Goal: Find specific page/section: Find specific page/section

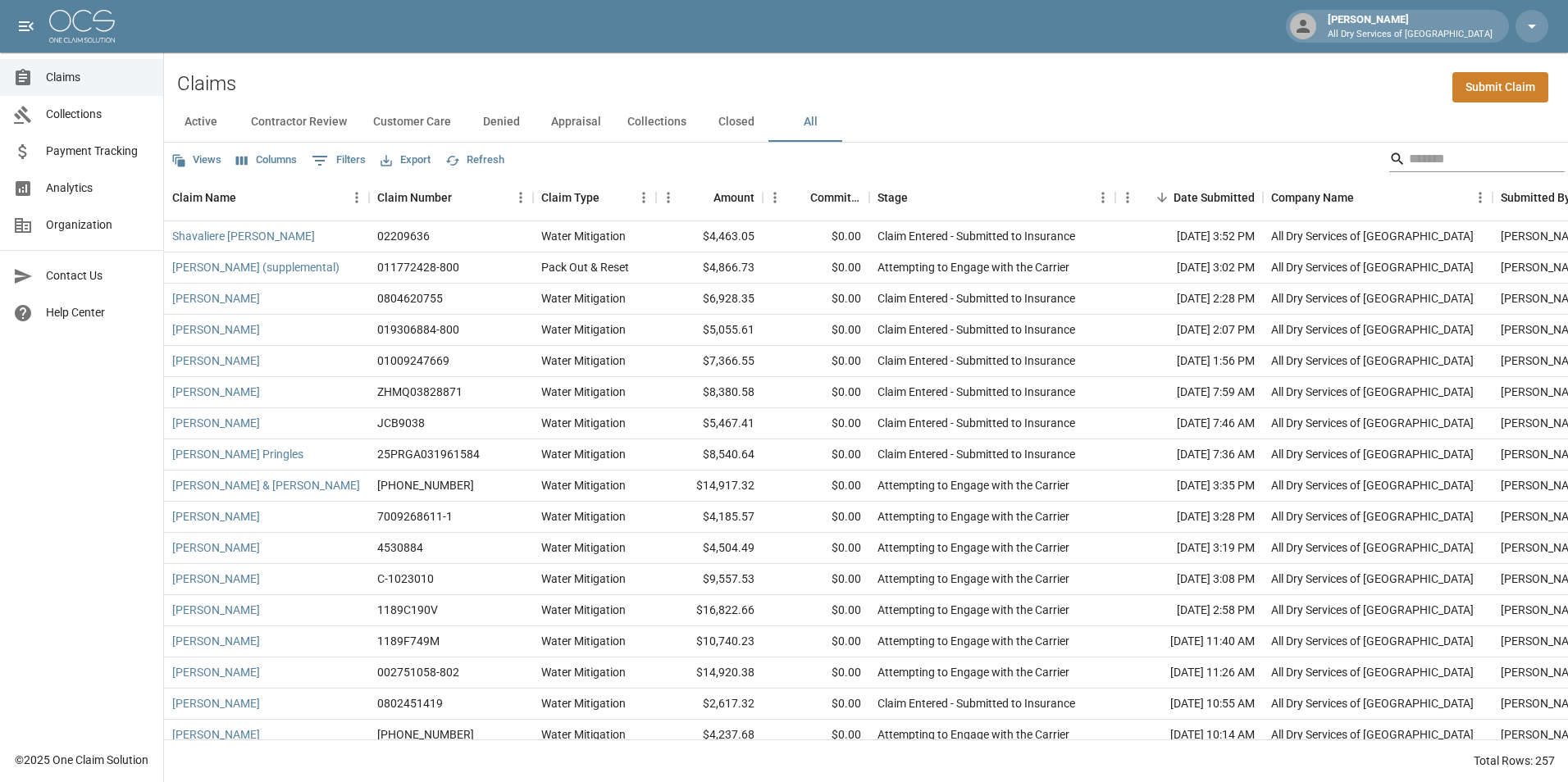
click at [1473, 165] on input "Search" at bounding box center [1474, 159] width 131 height 26
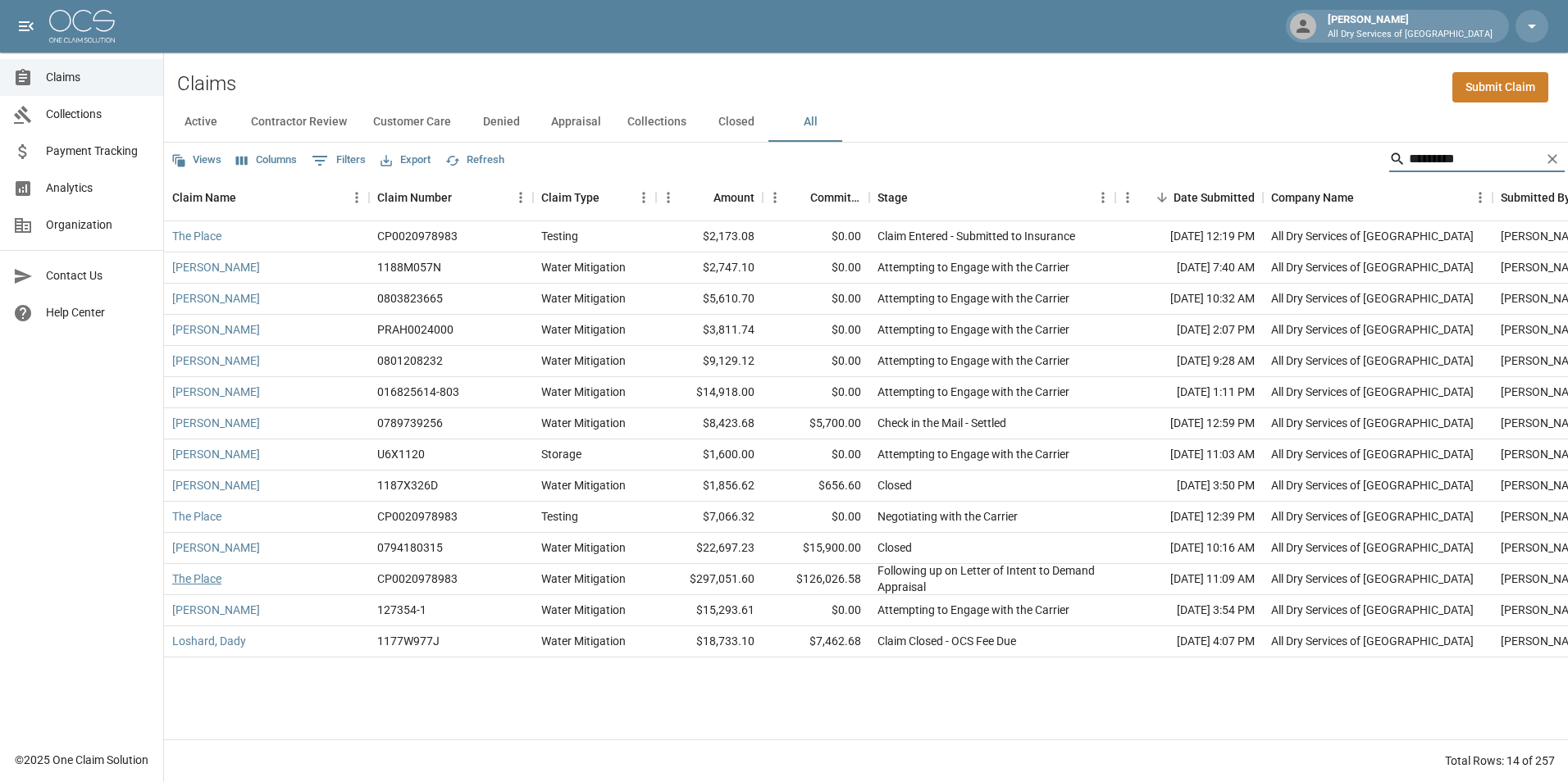
type input "*********"
click at [192, 578] on link "The Place" at bounding box center [196, 579] width 49 height 16
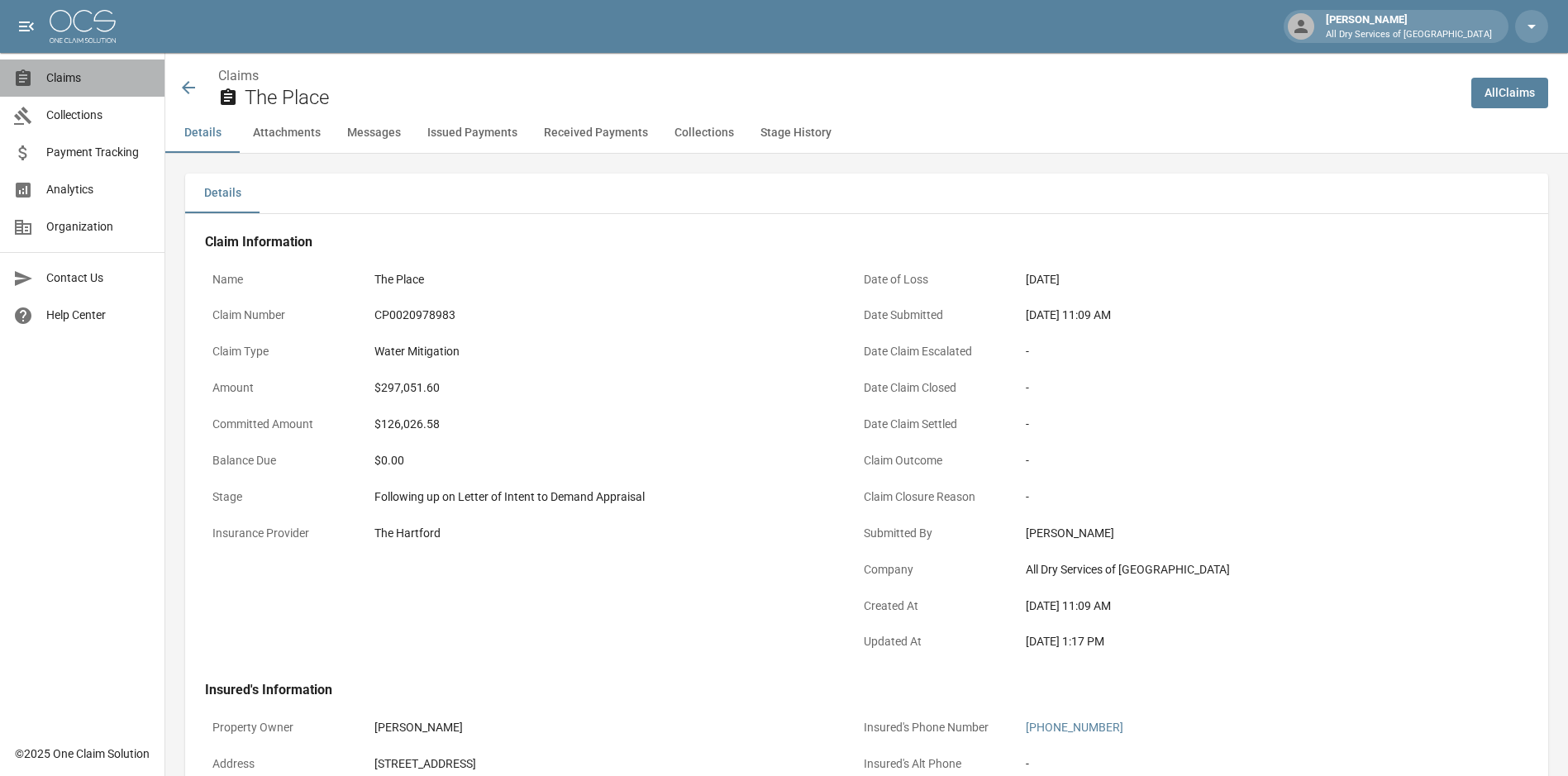
click at [104, 79] on span "Claims" at bounding box center [99, 77] width 105 height 17
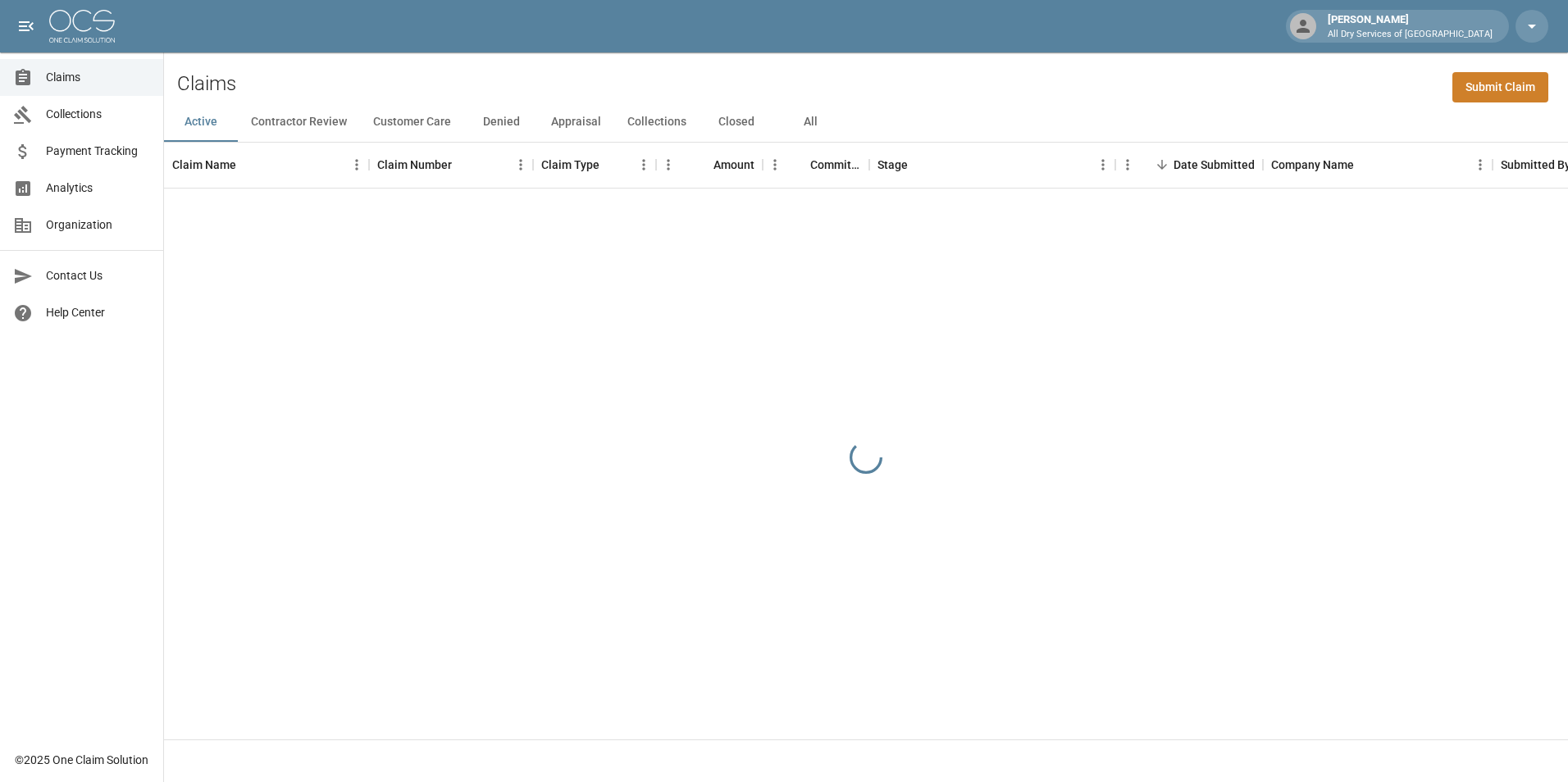
drag, startPoint x: 801, startPoint y: 118, endPoint x: 821, endPoint y: 181, distance: 66.1
click at [802, 118] on button "All" at bounding box center [810, 122] width 74 height 39
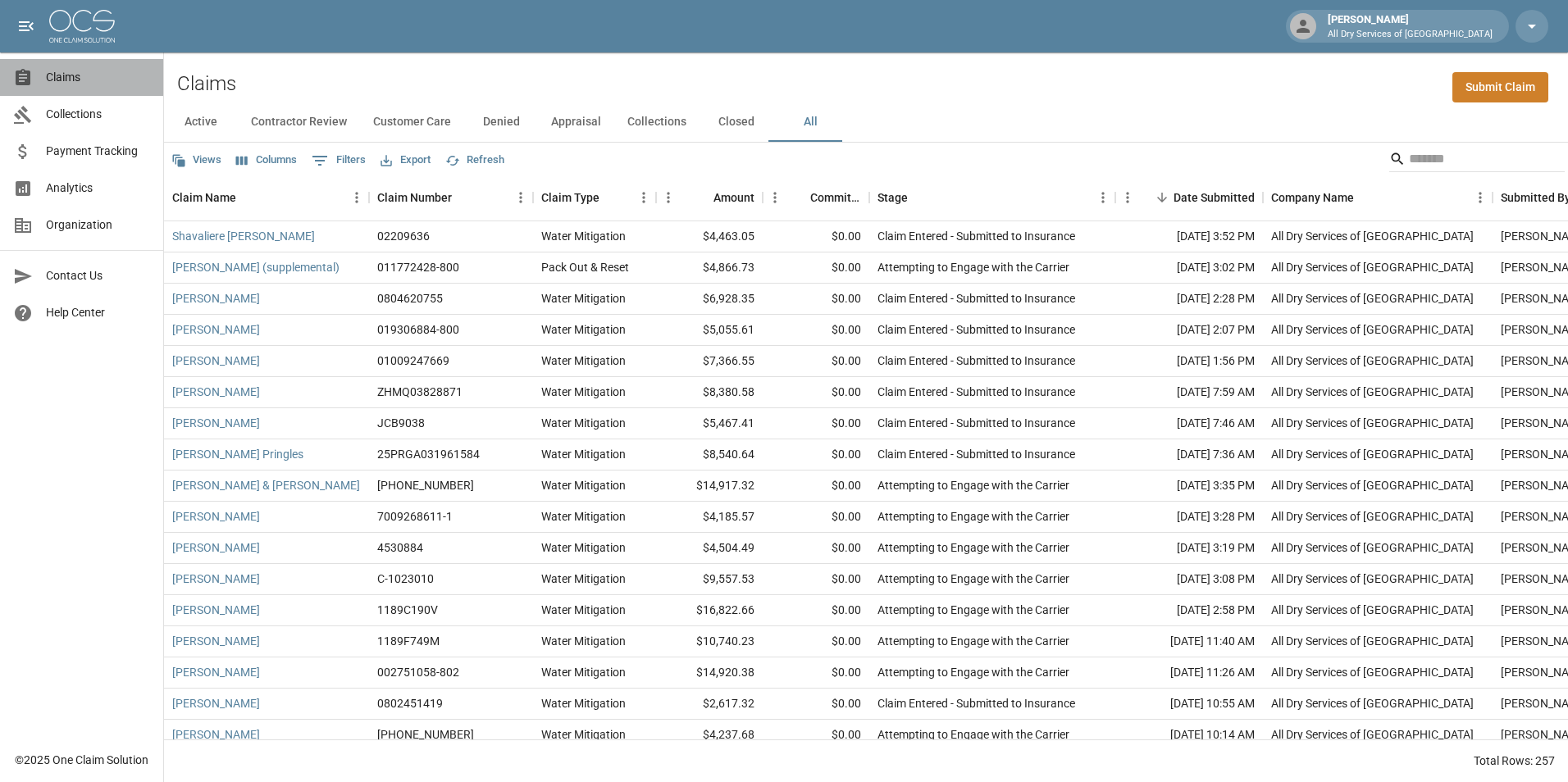
click at [79, 70] on span "Claims" at bounding box center [98, 77] width 104 height 17
click at [804, 115] on button "All" at bounding box center [810, 122] width 74 height 39
click at [71, 184] on span "Analytics" at bounding box center [98, 188] width 104 height 17
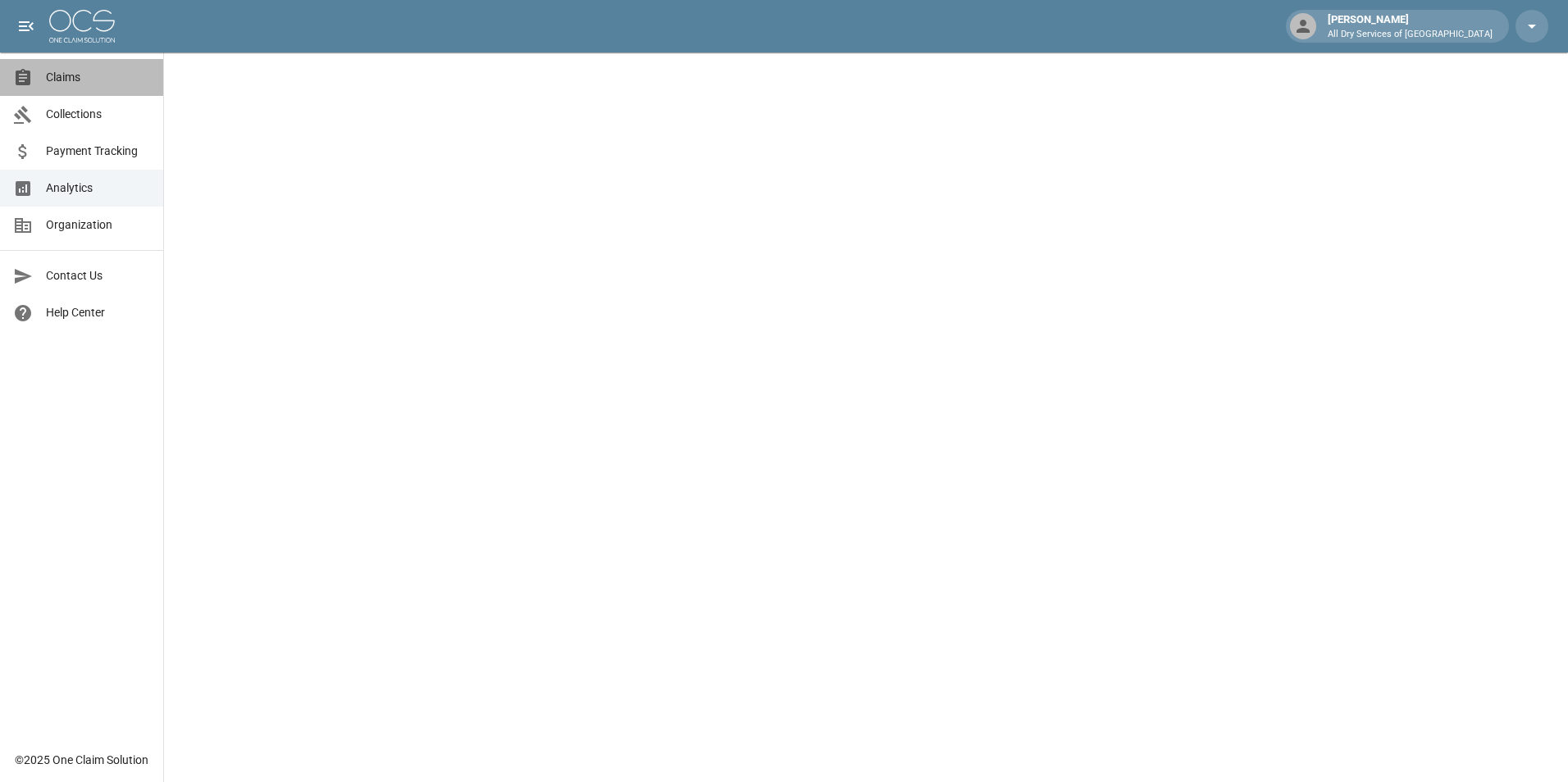
click at [67, 86] on link "Claims" at bounding box center [81, 77] width 163 height 37
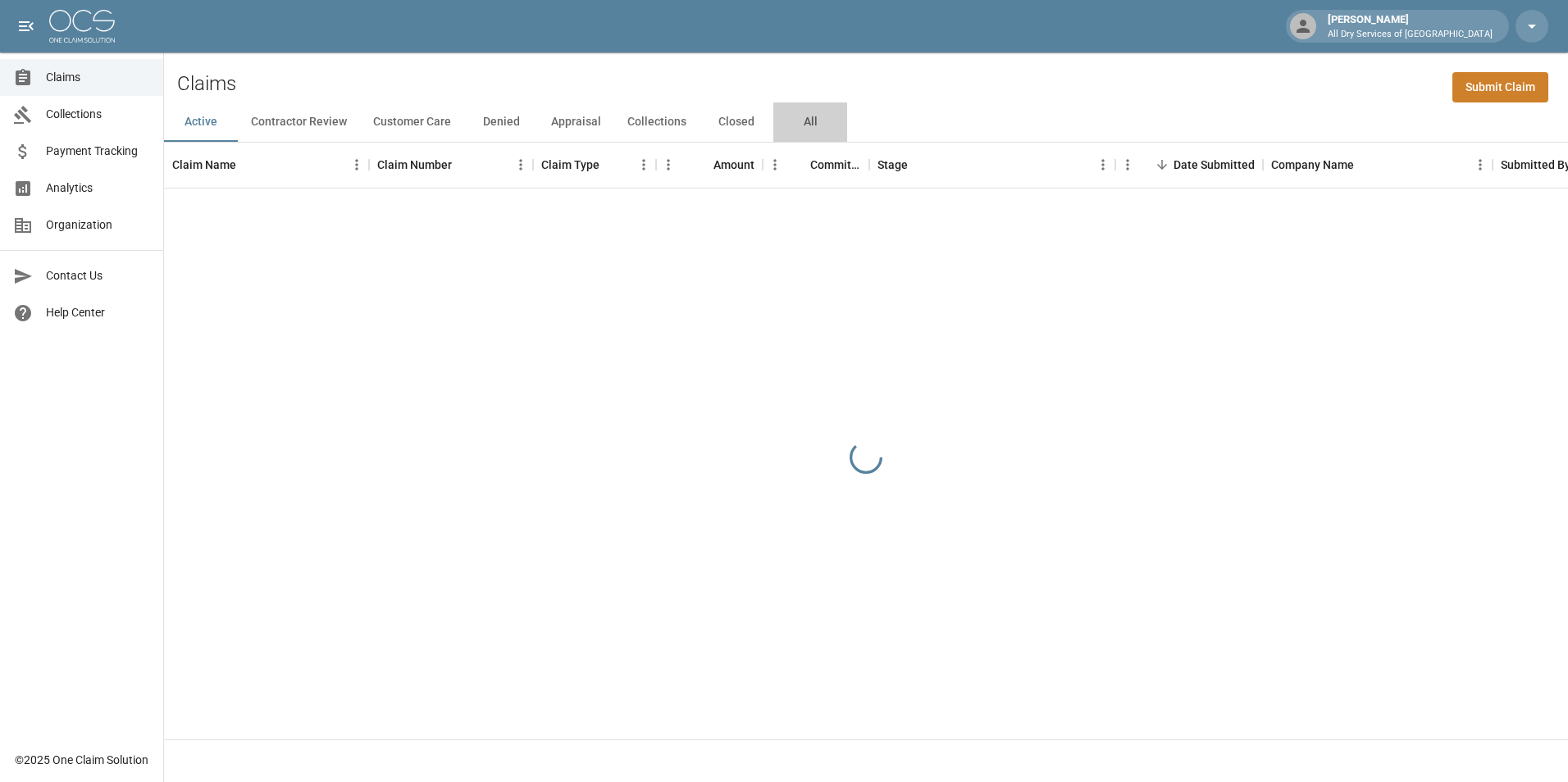
click at [806, 124] on button "All" at bounding box center [810, 122] width 74 height 39
